Goal: Transaction & Acquisition: Purchase product/service

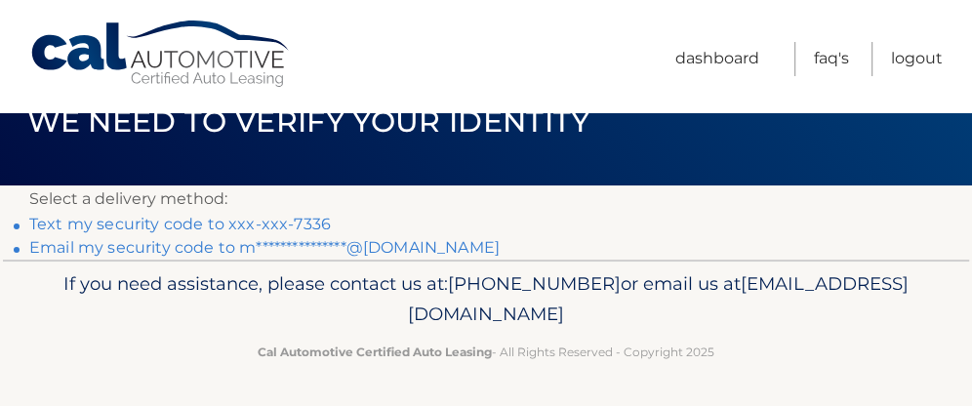
scroll to position [54, 0]
click at [390, 245] on link "**********" at bounding box center [264, 247] width 470 height 19
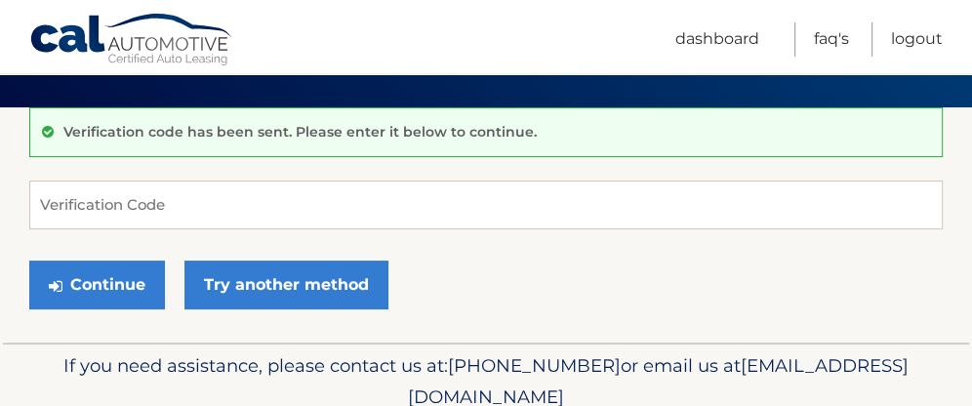
scroll to position [130, 0]
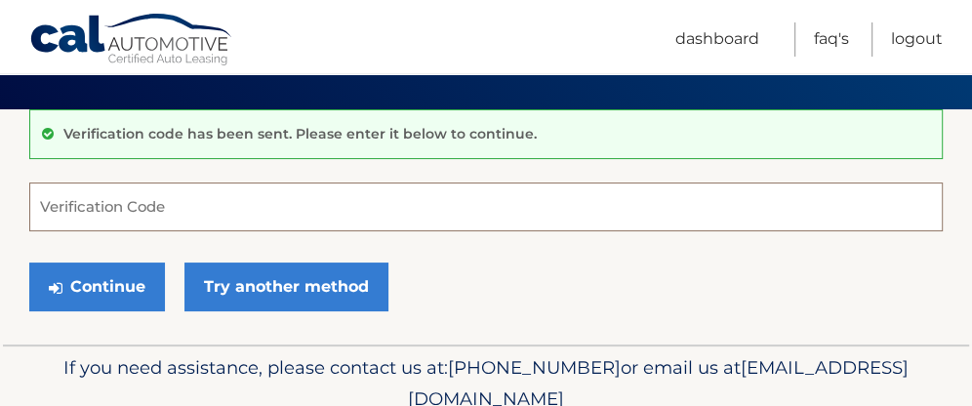
click at [169, 200] on input "Verification Code" at bounding box center [486, 207] width 914 height 49
paste input "719371"
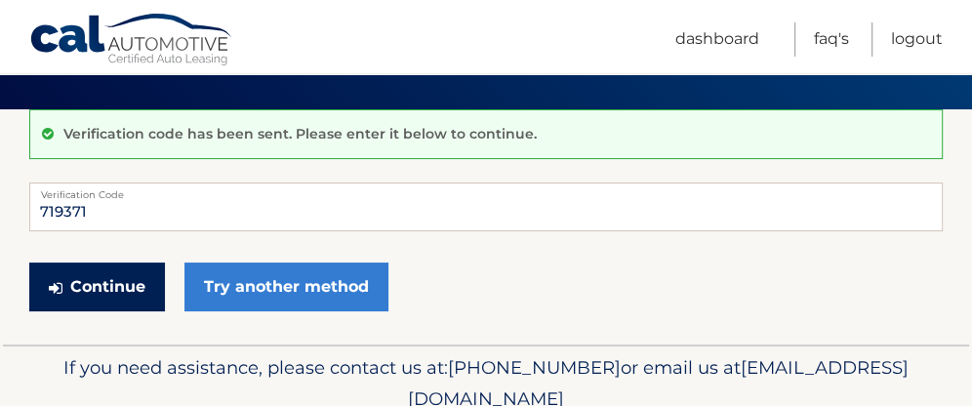
click at [121, 277] on button "Continue" at bounding box center [97, 287] width 136 height 49
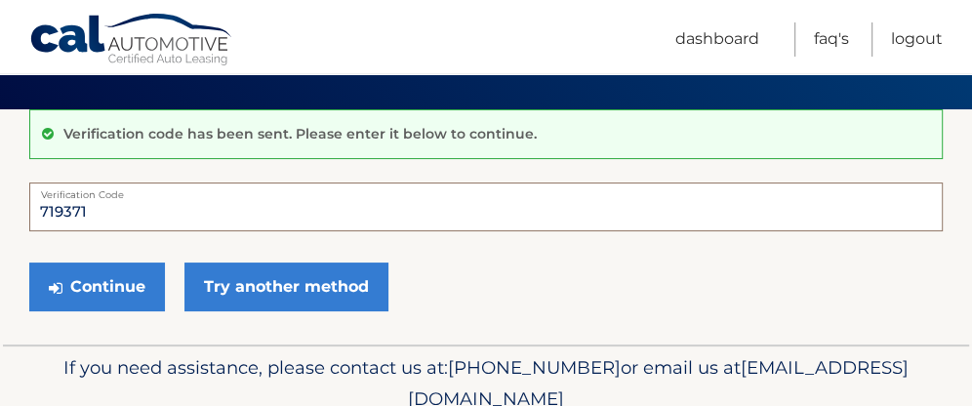
drag, startPoint x: 102, startPoint y: 207, endPoint x: 0, endPoint y: 201, distance: 102.6
click at [0, 201] on section "Verification code has been sent. Please enter it below to continue. 719371 Veri…" at bounding box center [486, 226] width 972 height 235
type input "719371"
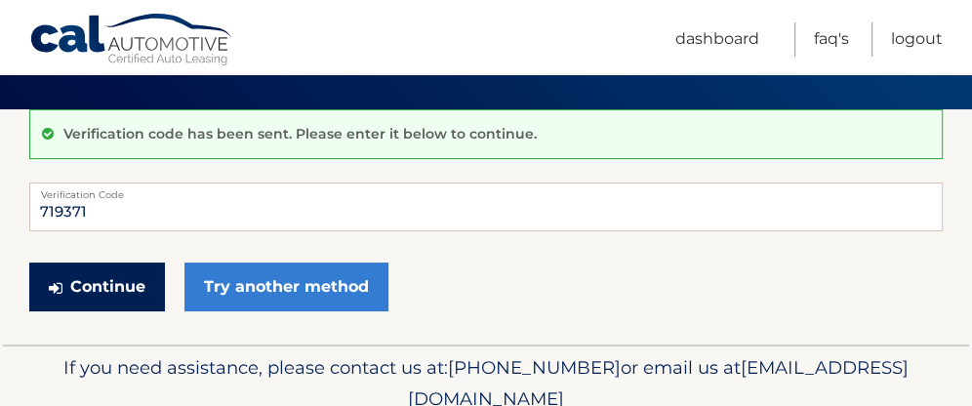
click at [121, 286] on button "Continue" at bounding box center [97, 287] width 136 height 49
click at [98, 279] on button "Continue" at bounding box center [97, 287] width 136 height 49
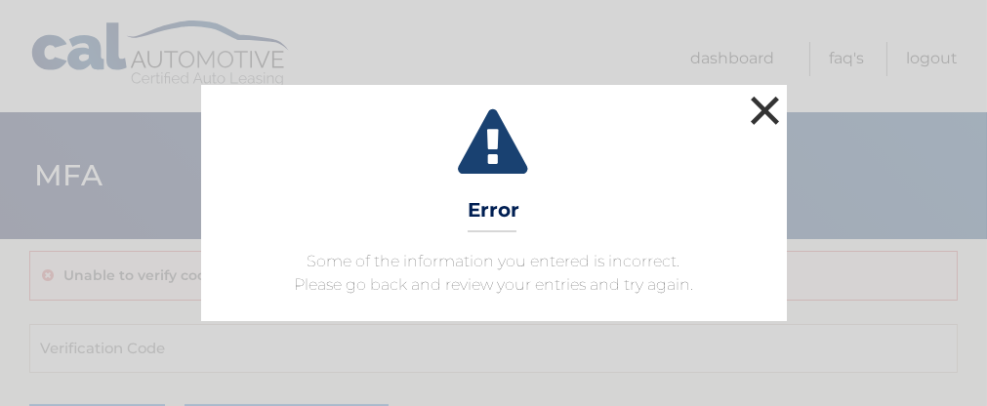
click at [770, 102] on button "×" at bounding box center [765, 110] width 39 height 39
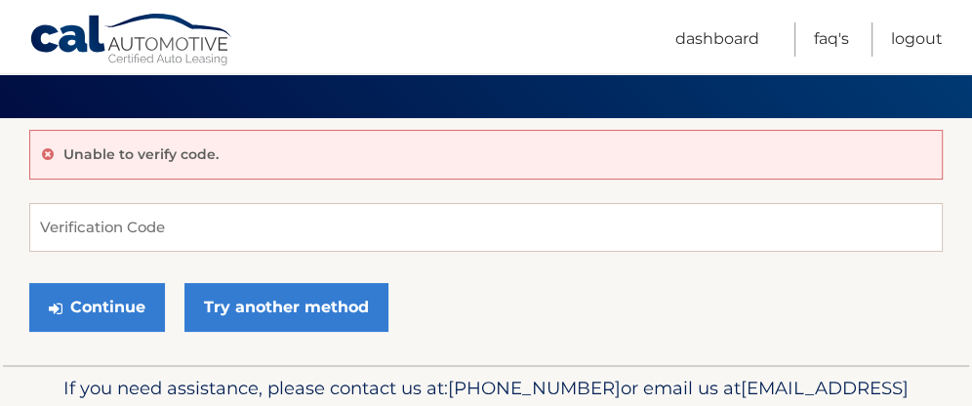
scroll to position [130, 0]
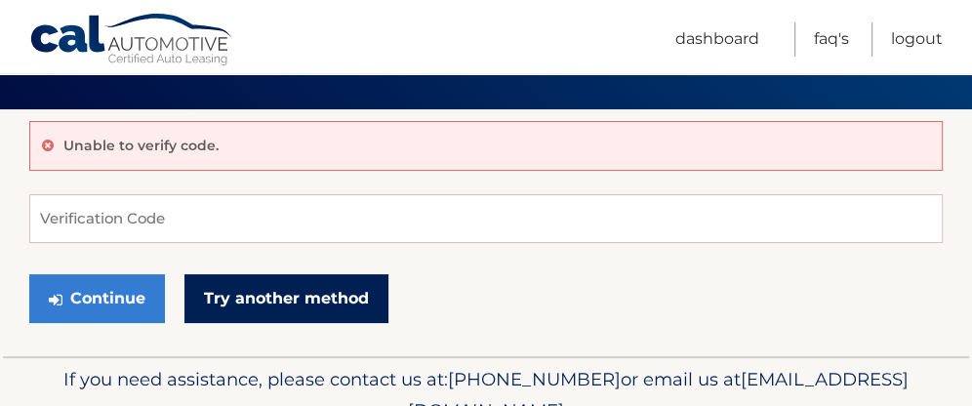
click at [260, 287] on link "Try another method" at bounding box center [286, 298] width 204 height 49
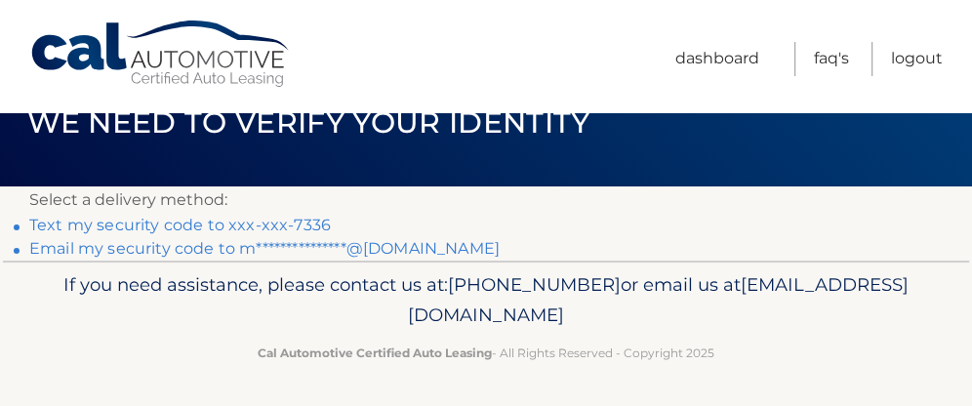
scroll to position [54, 0]
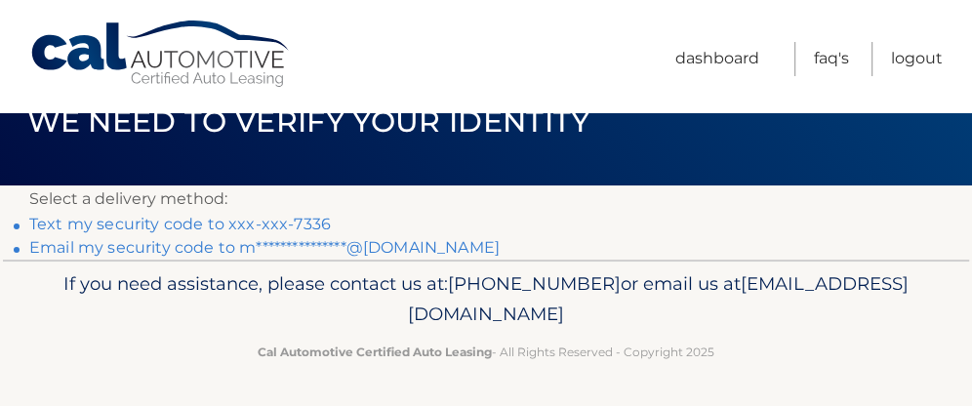
click at [284, 243] on link "**********" at bounding box center [264, 247] width 470 height 19
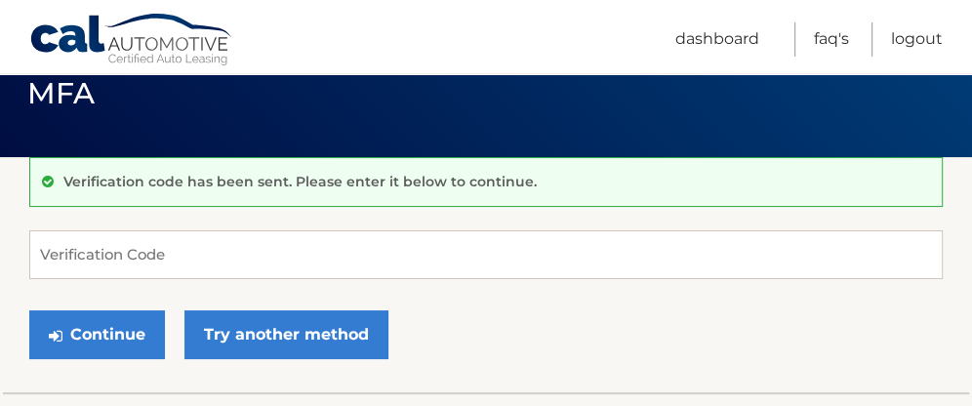
scroll to position [64, 0]
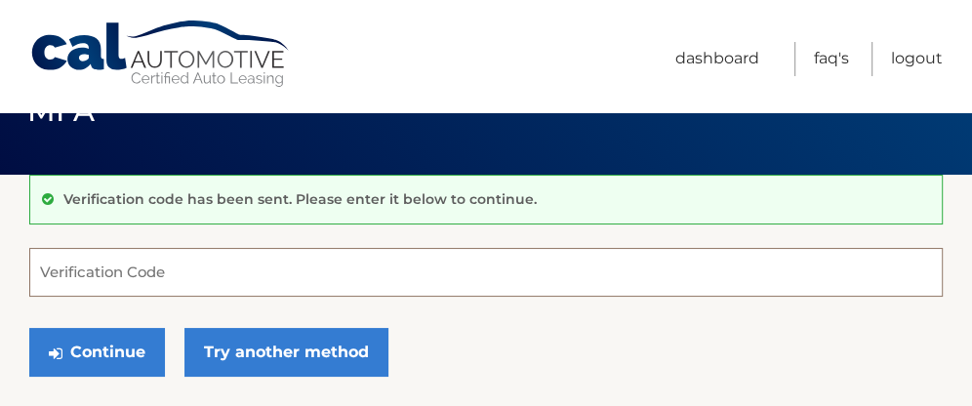
click at [356, 256] on input "Verification Code" at bounding box center [486, 272] width 914 height 49
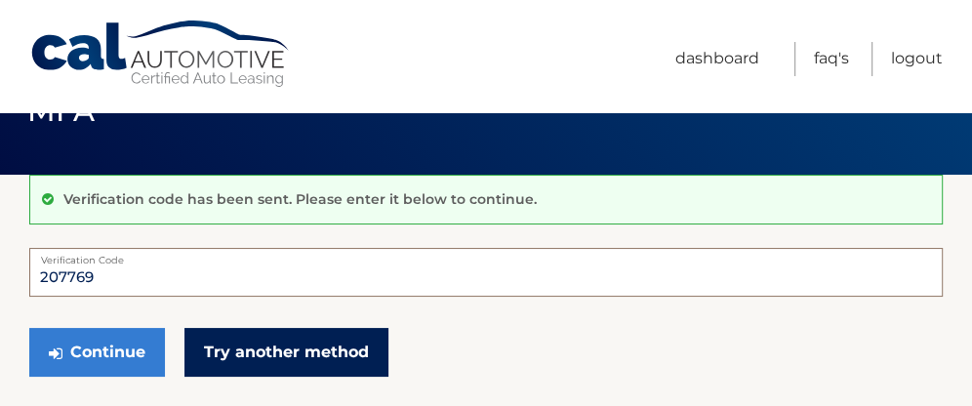
type input "207769"
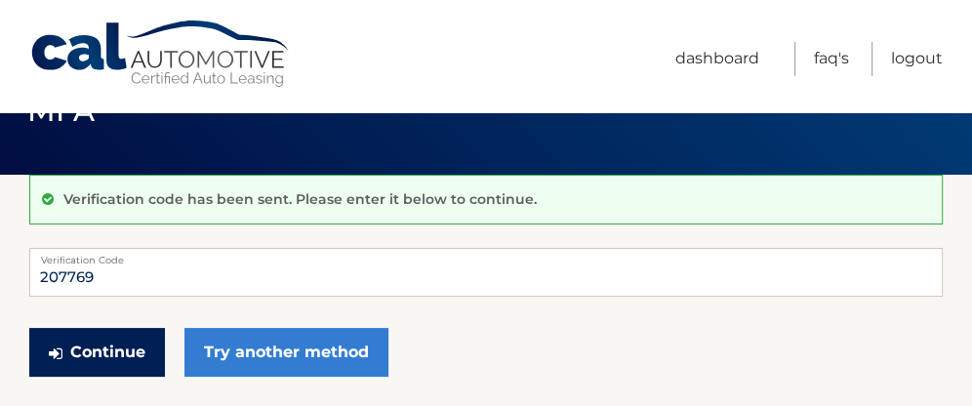
click at [103, 346] on button "Continue" at bounding box center [97, 352] width 136 height 49
click at [109, 364] on button "Continue" at bounding box center [97, 352] width 136 height 49
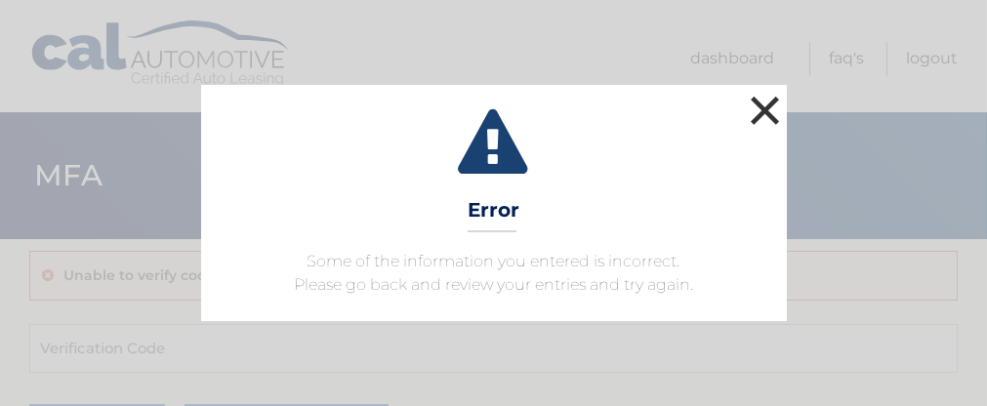
click at [760, 115] on button "×" at bounding box center [765, 110] width 39 height 39
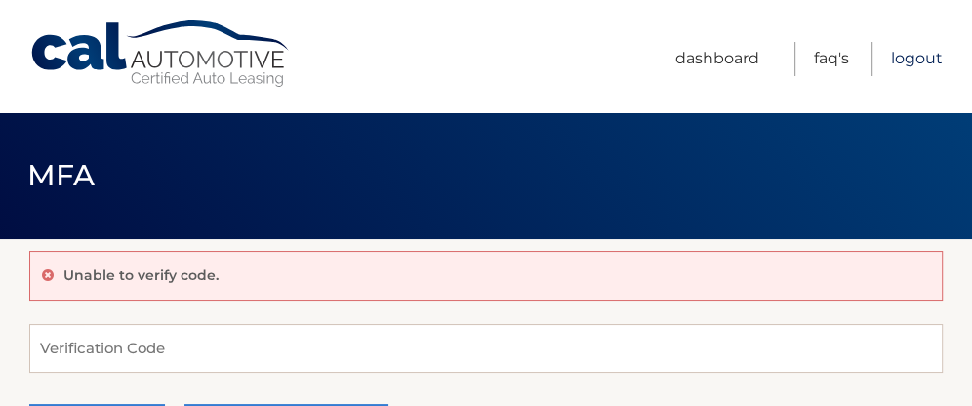
click at [924, 56] on link "Logout" at bounding box center [917, 59] width 52 height 34
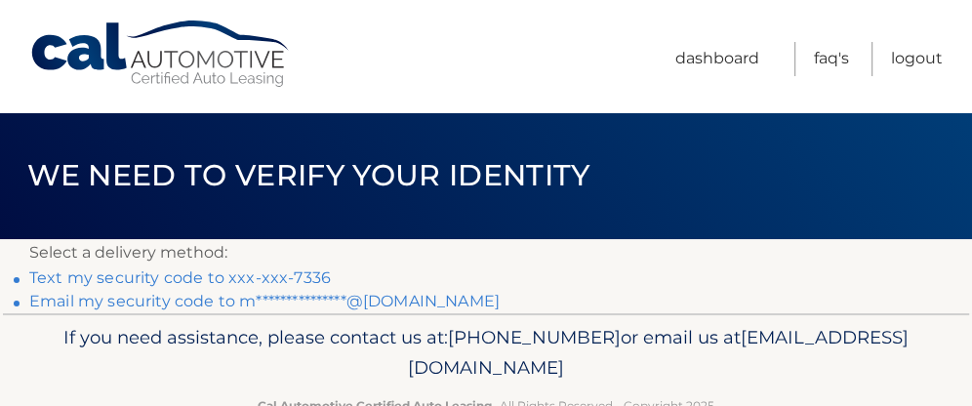
click at [250, 276] on link "Text my security code to xxx-xxx-7336" at bounding box center [180, 277] width 302 height 19
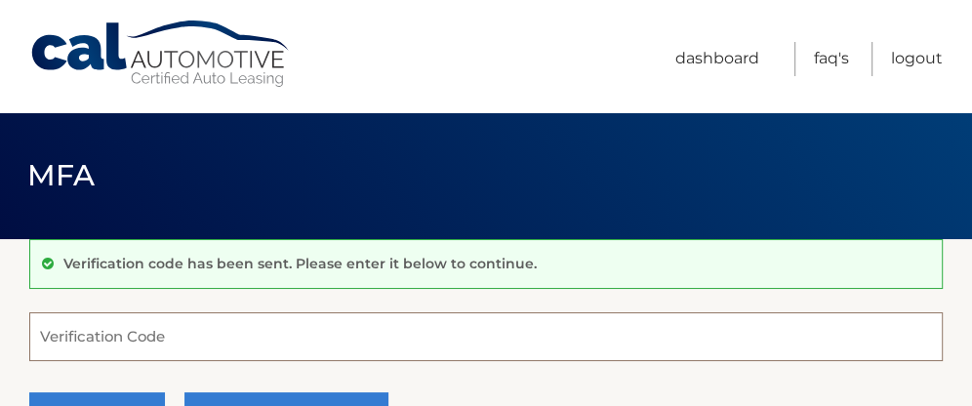
click at [181, 338] on input "Verification Code" at bounding box center [486, 336] width 914 height 49
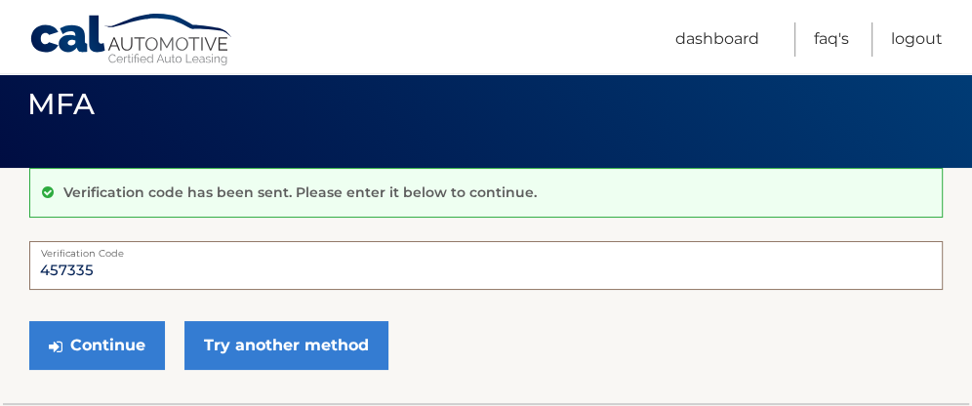
scroll to position [74, 0]
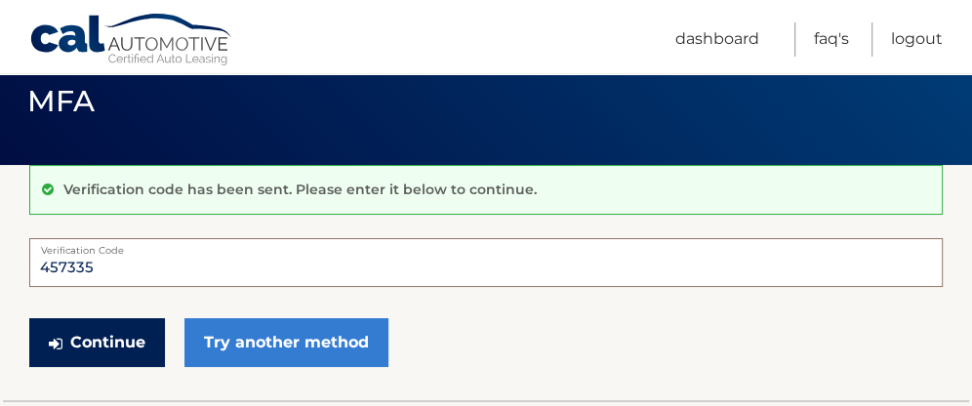
type input "457335"
click at [126, 333] on button "Continue" at bounding box center [97, 342] width 136 height 49
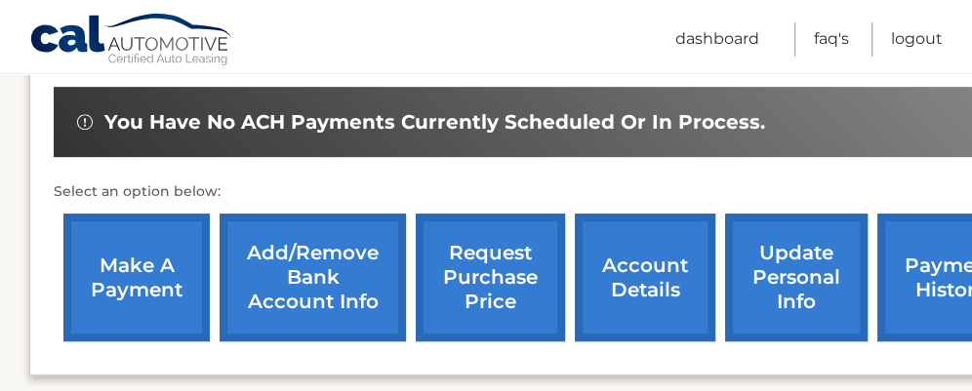
scroll to position [618, 0]
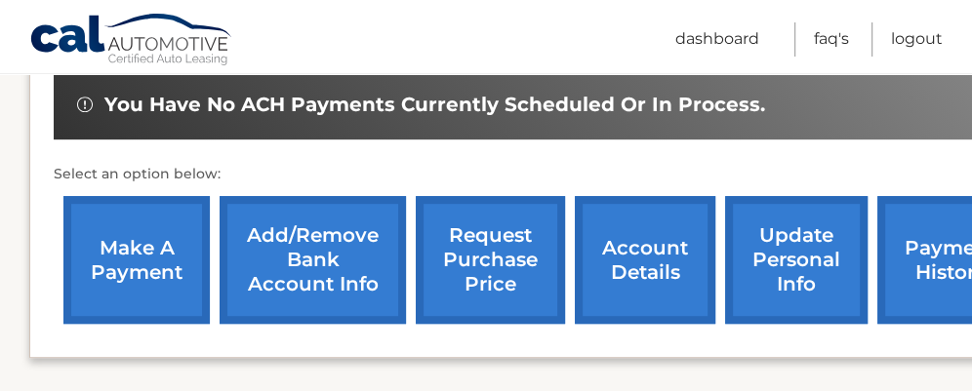
click at [120, 238] on link "make a payment" at bounding box center [136, 260] width 146 height 128
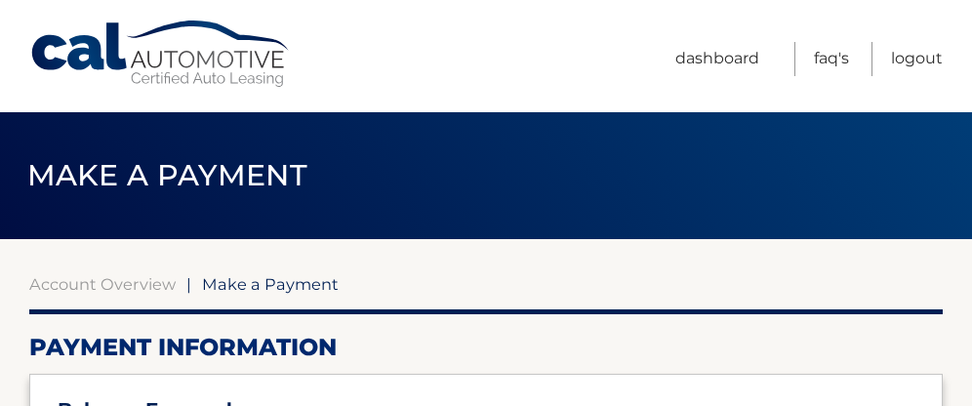
select select "ODc5ZjI0ZDAtZjc0OS00MDM5LWFkNzEtMzdmMThjMTM3OTJk"
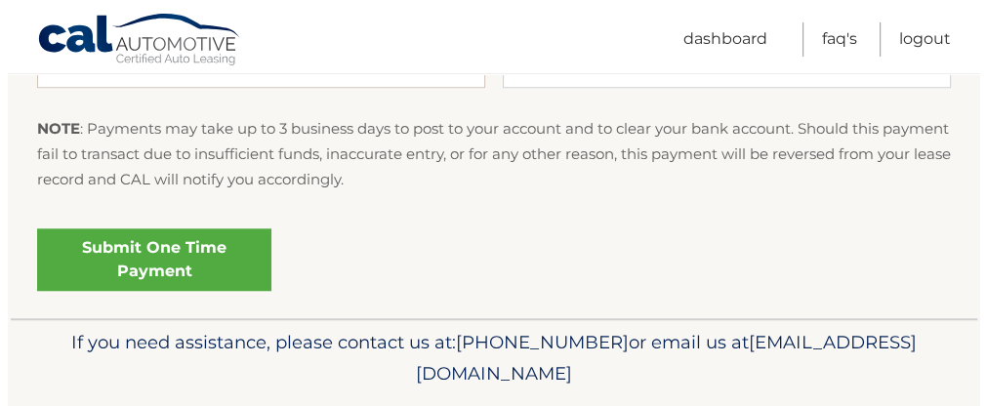
scroll to position [1074, 0]
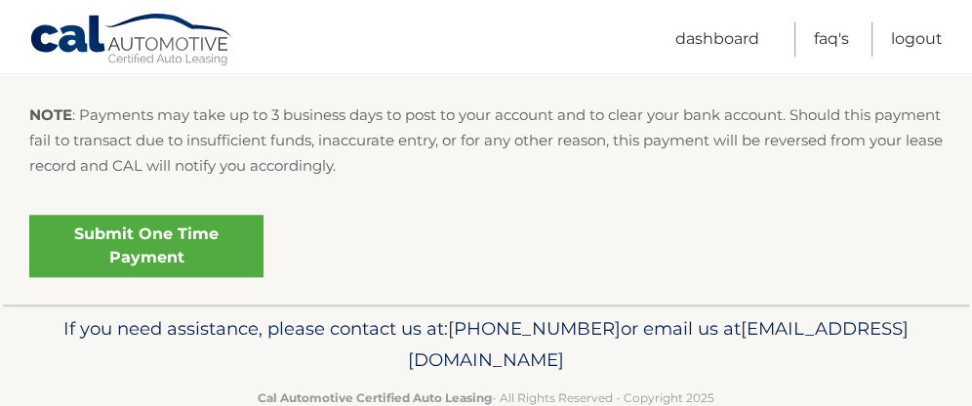
click at [146, 243] on link "Submit One Time Payment" at bounding box center [146, 246] width 234 height 62
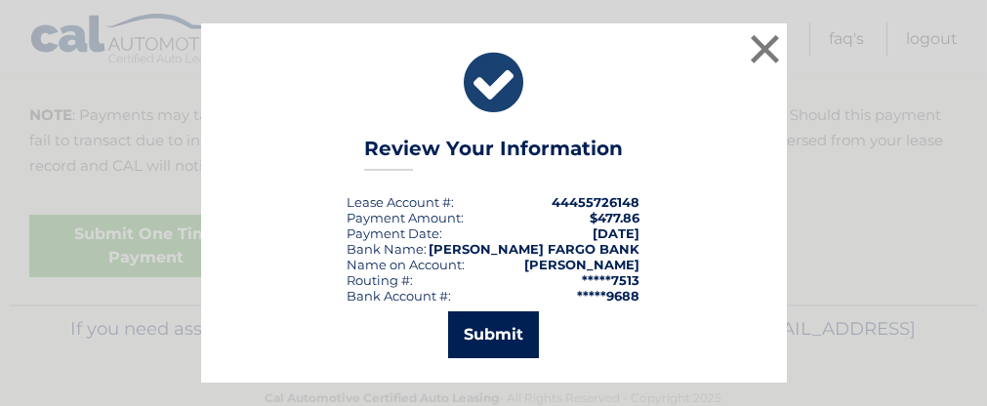
click at [466, 319] on button "Submit" at bounding box center [493, 334] width 91 height 47
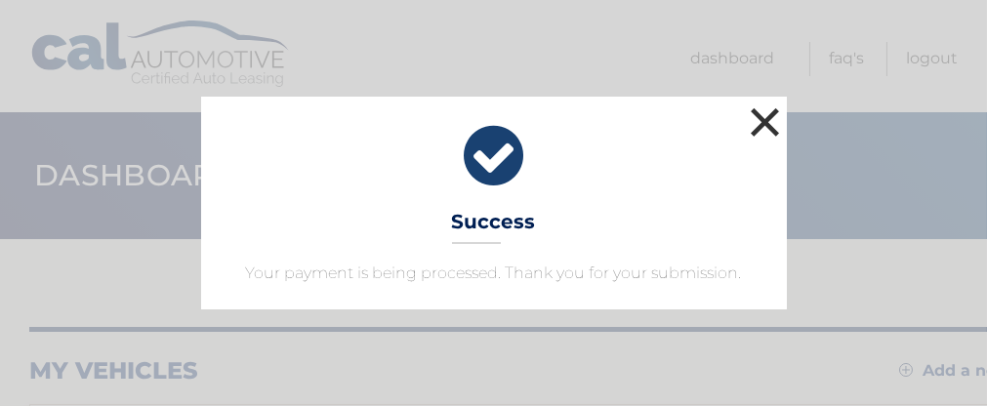
click at [765, 125] on button "×" at bounding box center [765, 121] width 39 height 39
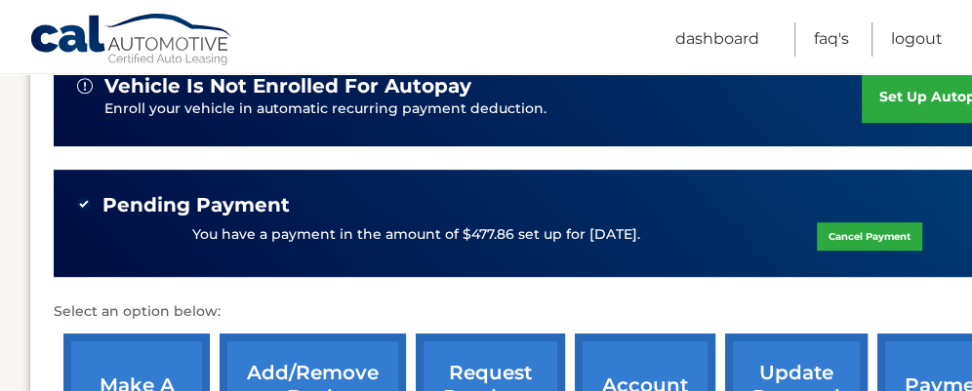
scroll to position [520, 0]
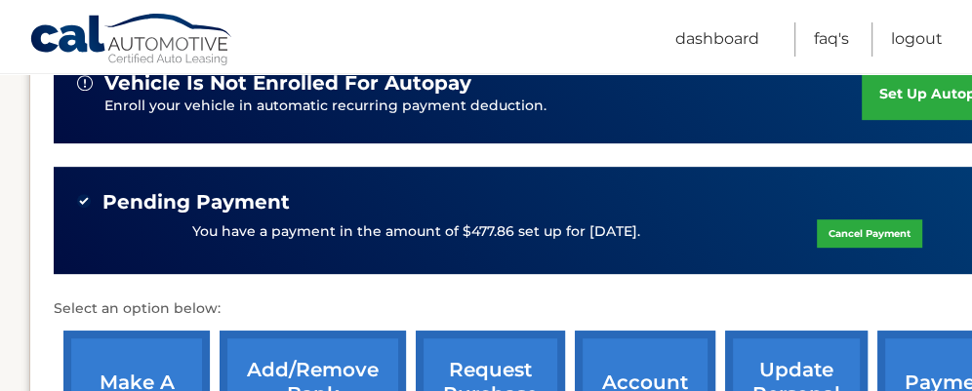
drag, startPoint x: 956, startPoint y: 305, endPoint x: 962, endPoint y: 284, distance: 22.3
click at [956, 305] on p "Select an option below:" at bounding box center [544, 309] width 980 height 23
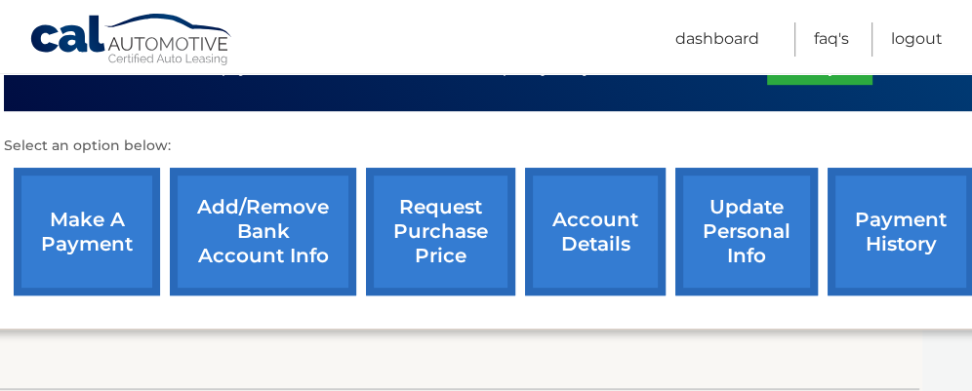
scroll to position [683, 80]
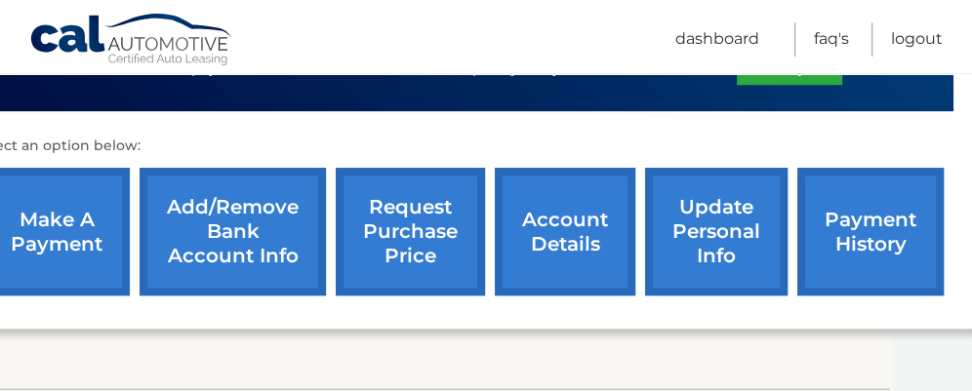
click at [879, 227] on link "payment history" at bounding box center [870, 232] width 146 height 128
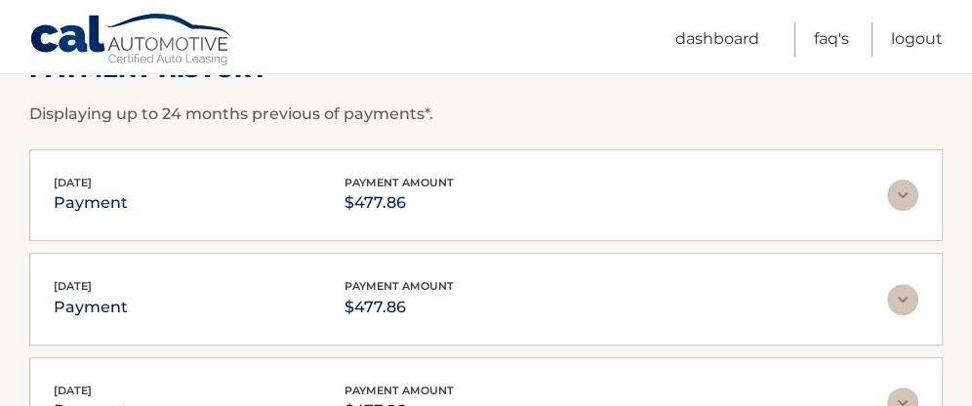
scroll to position [325, 0]
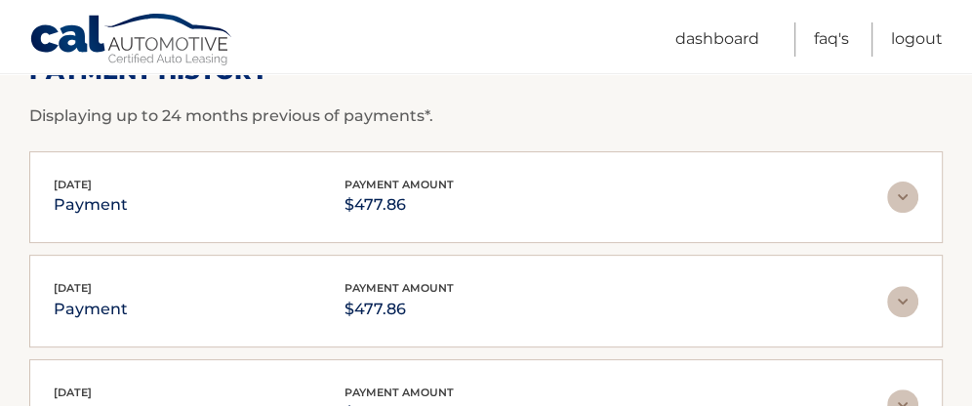
click at [902, 201] on img at bounding box center [902, 197] width 31 height 31
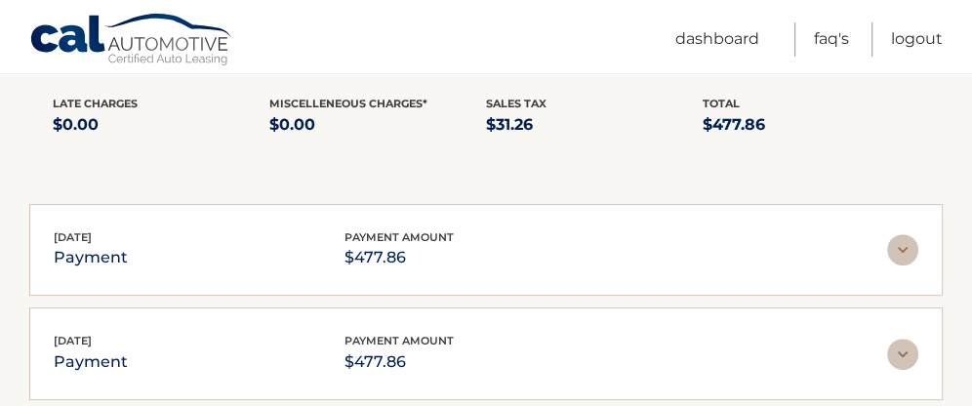
scroll to position [520, 0]
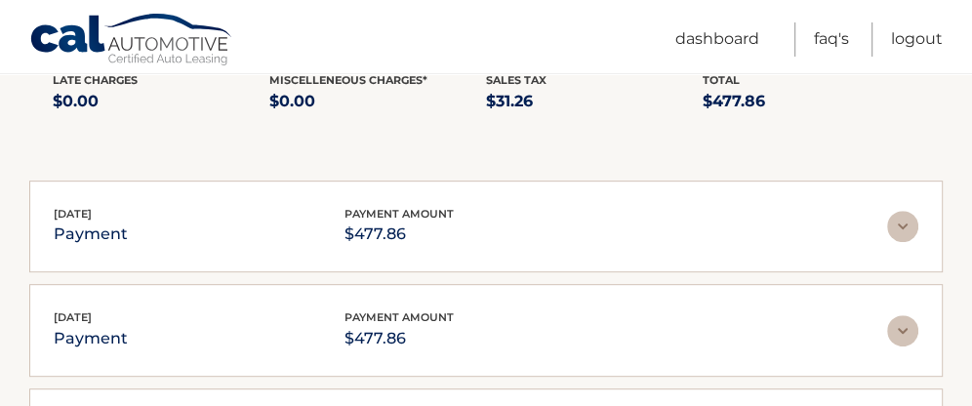
click at [907, 232] on img at bounding box center [902, 226] width 31 height 31
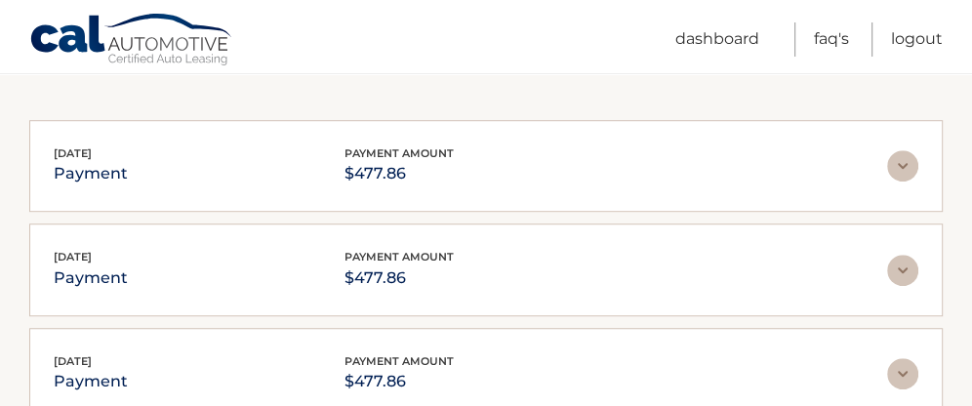
scroll to position [813, 0]
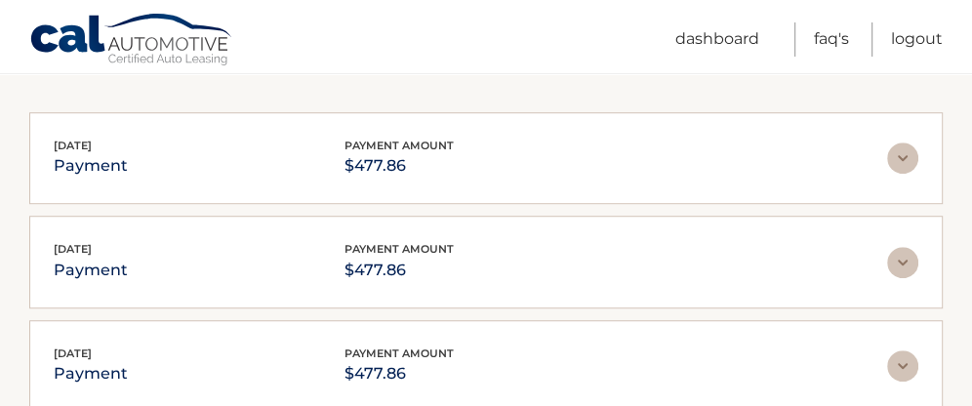
click at [902, 164] on img at bounding box center [902, 157] width 31 height 31
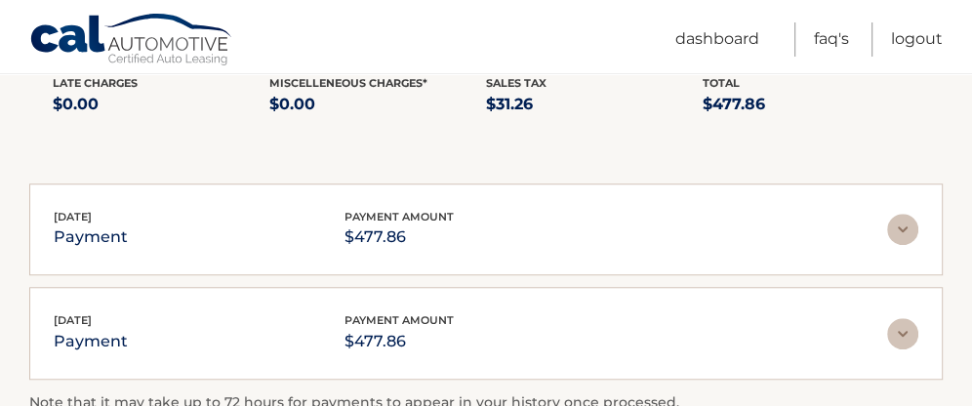
scroll to position [976, 0]
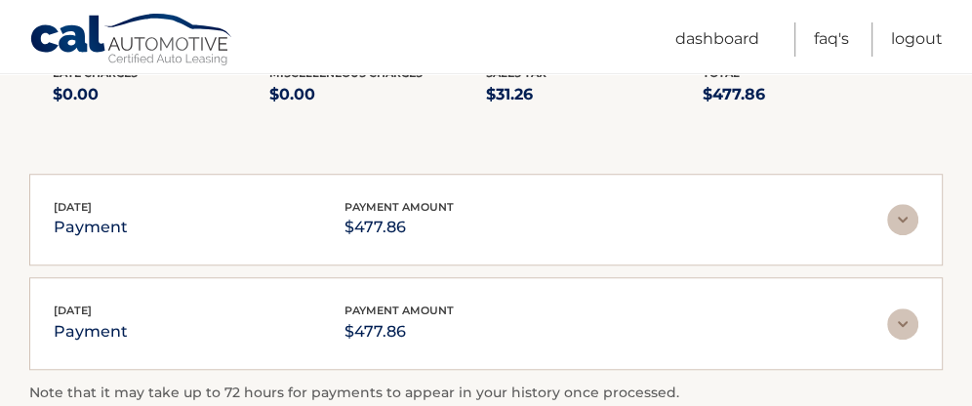
click at [908, 204] on img at bounding box center [902, 219] width 31 height 31
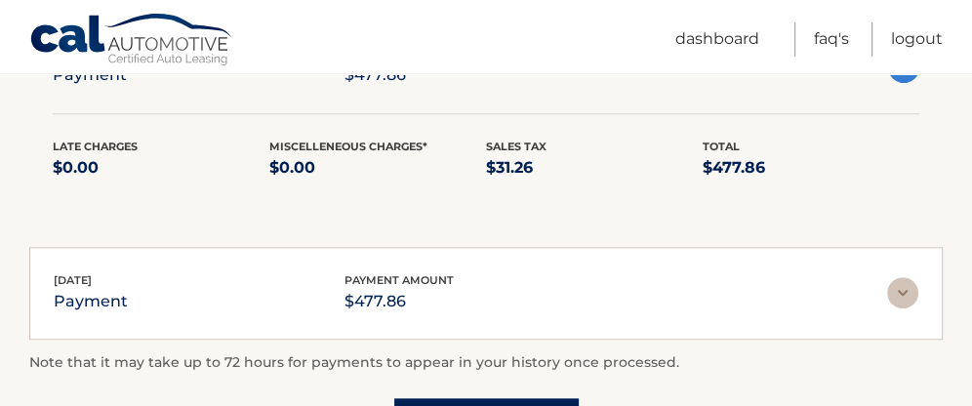
scroll to position [1171, 0]
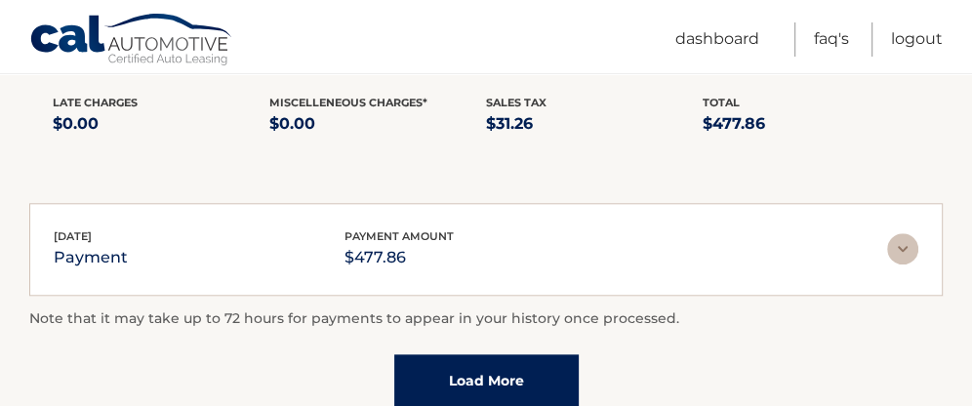
click at [896, 236] on img at bounding box center [902, 248] width 31 height 31
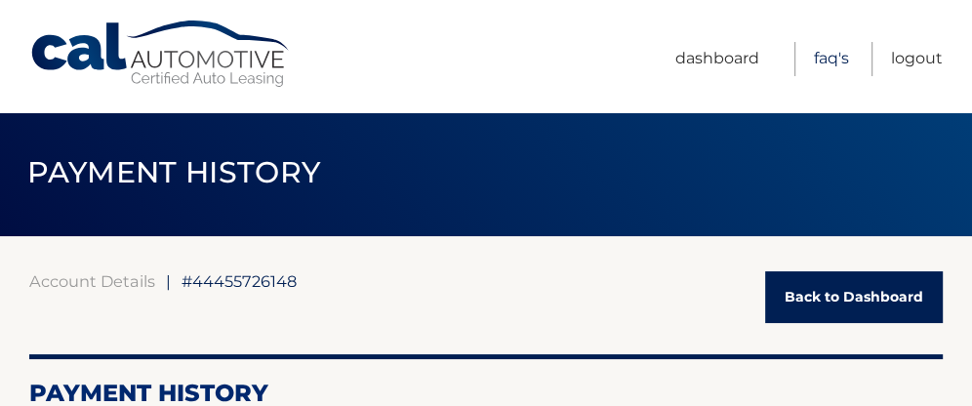
scroll to position [0, 0]
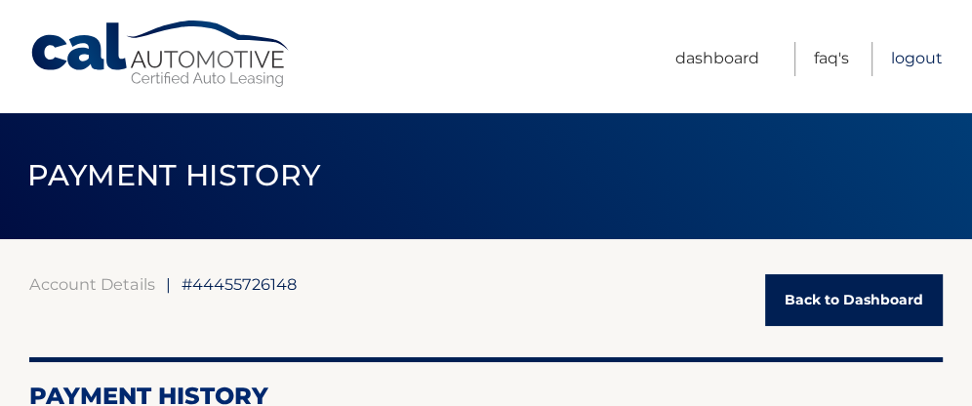
click at [928, 58] on link "Logout" at bounding box center [917, 59] width 52 height 34
